Goal: Find specific page/section

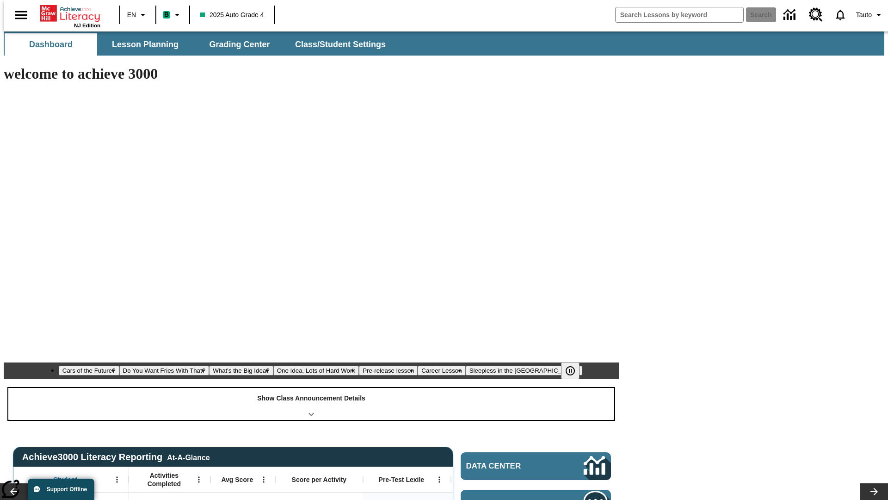
click at [311, 388] on div "Show Class Announcement Details" at bounding box center [311, 404] width 606 height 32
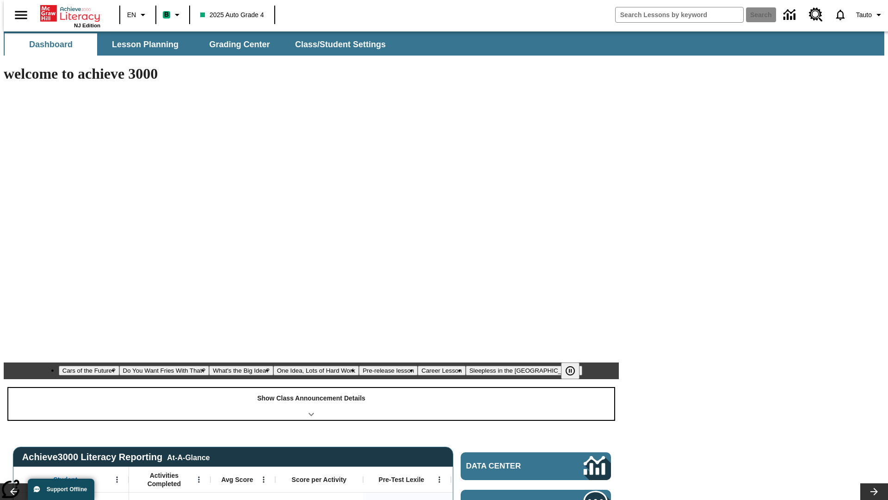
click at [311, 388] on div "Show Class Announcement Details" at bounding box center [311, 404] width 606 height 32
